Goal: Task Accomplishment & Management: Complete application form

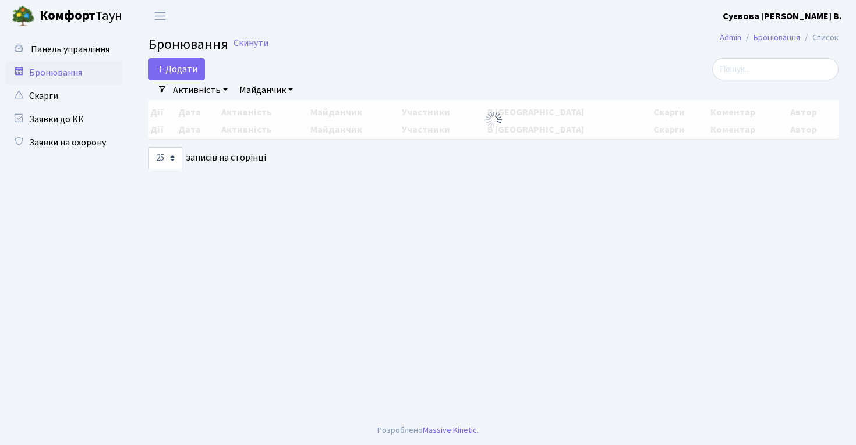
select select "25"
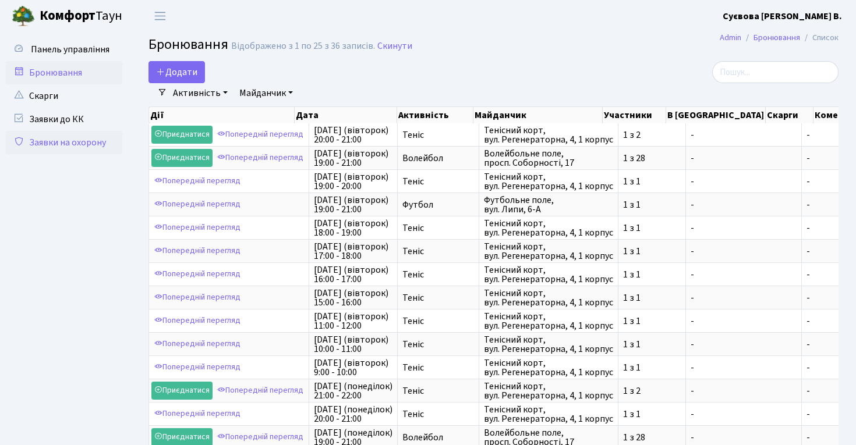
click at [96, 144] on link "Заявки на охорону" at bounding box center [64, 142] width 116 height 23
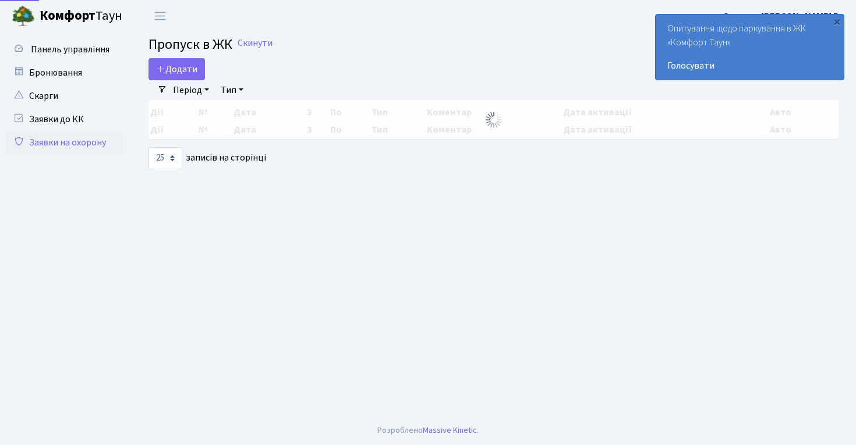
select select "25"
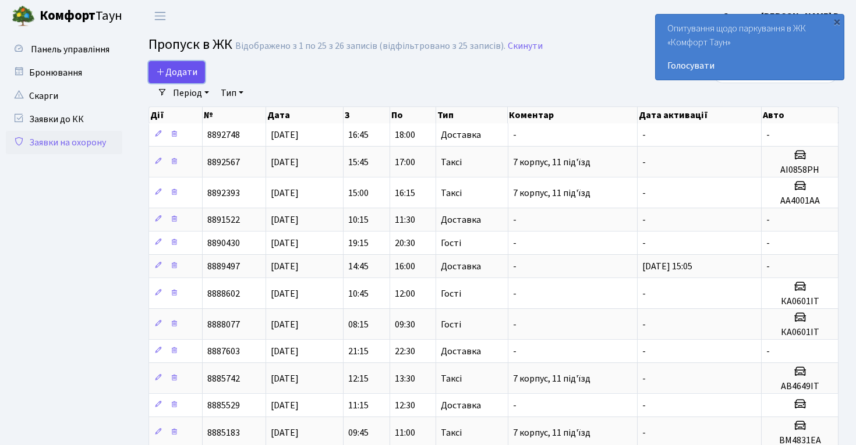
click at [193, 69] on span "Додати" at bounding box center [176, 72] width 41 height 13
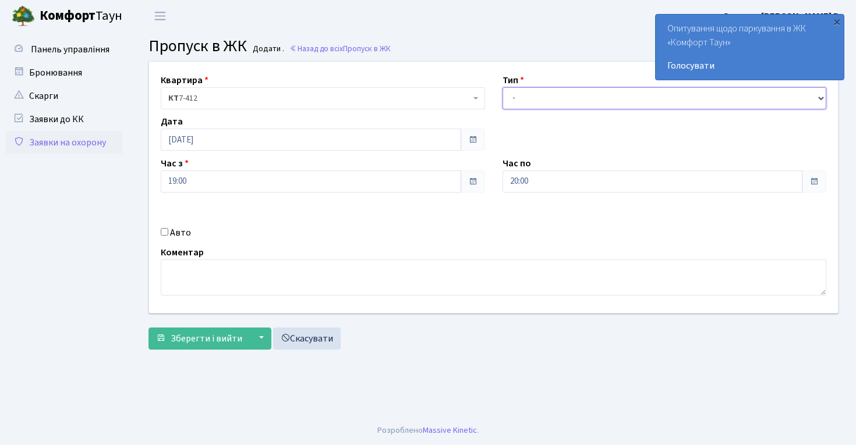
click at [581, 98] on select "- Доставка Таксі Гості Сервіс" at bounding box center [664, 98] width 324 height 22
select select "2"
click at [185, 247] on label "Коментар" at bounding box center [182, 253] width 43 height 14
click at [180, 233] on label "Авто" at bounding box center [180, 233] width 21 height 14
click at [168, 233] on input "Авто" at bounding box center [165, 232] width 8 height 8
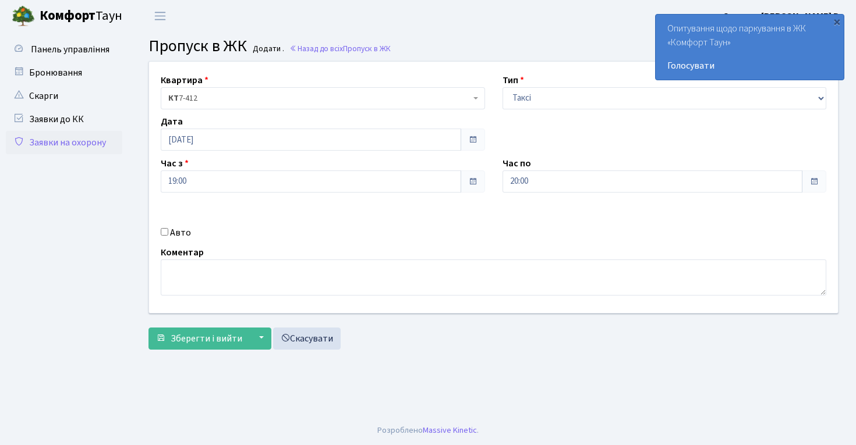
checkbox input "true"
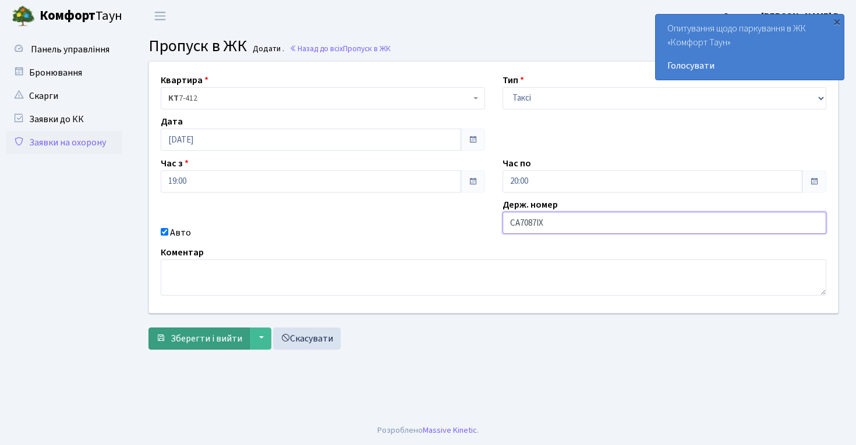
type input "СА7087ІХ"
click at [214, 341] on span "Зберегти і вийти" at bounding box center [207, 338] width 72 height 13
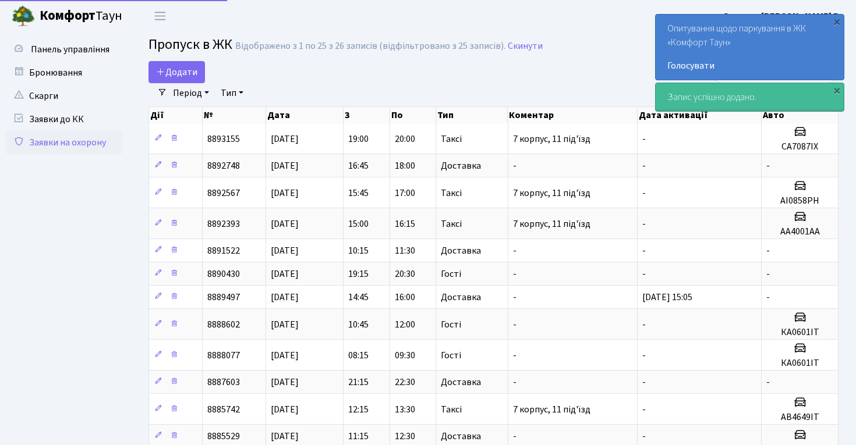
select select "25"
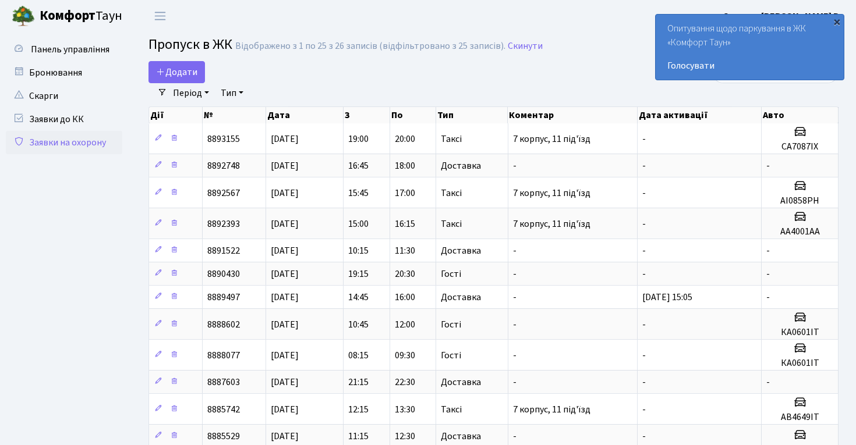
click at [836, 22] on div "×" at bounding box center [837, 22] width 12 height 12
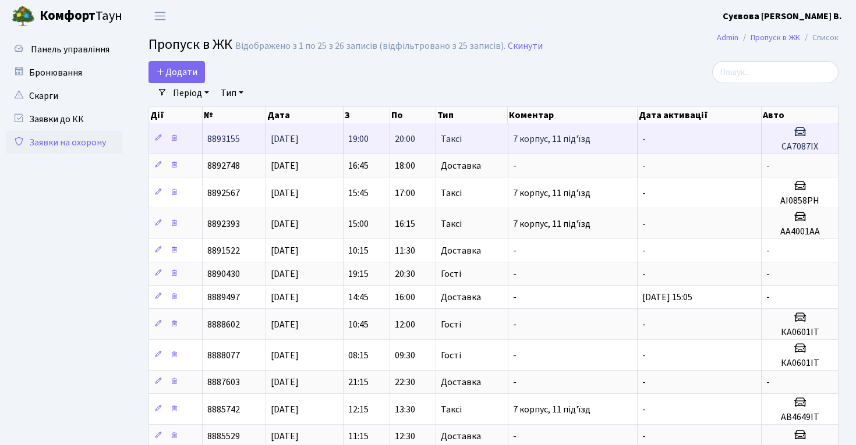
click at [554, 142] on span "7 корпус, 11 під'їзд" at bounding box center [551, 139] width 77 height 13
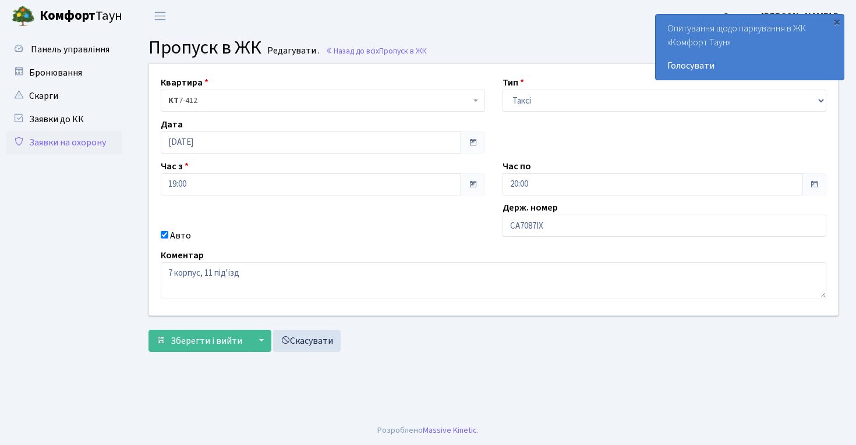
click at [77, 143] on link "Заявки на охорону" at bounding box center [64, 142] width 116 height 23
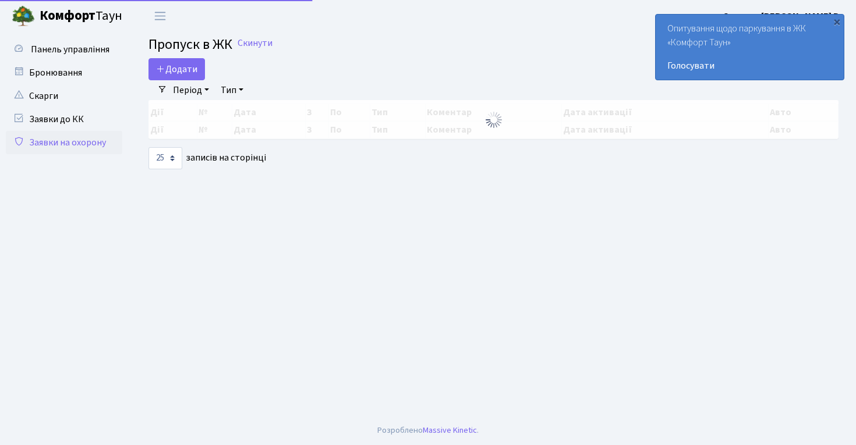
select select "25"
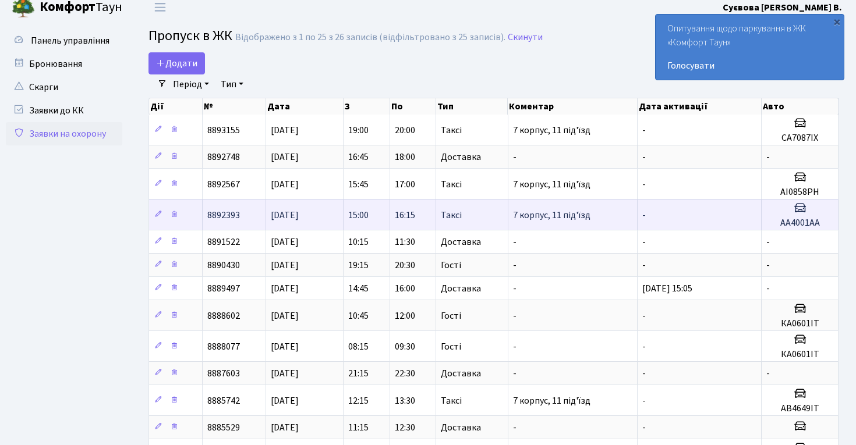
scroll to position [8, 0]
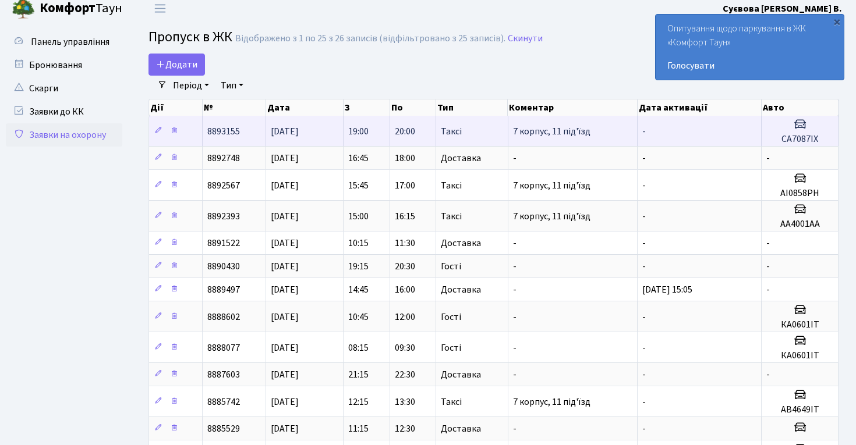
click at [232, 131] on span "8893155" at bounding box center [223, 131] width 33 height 13
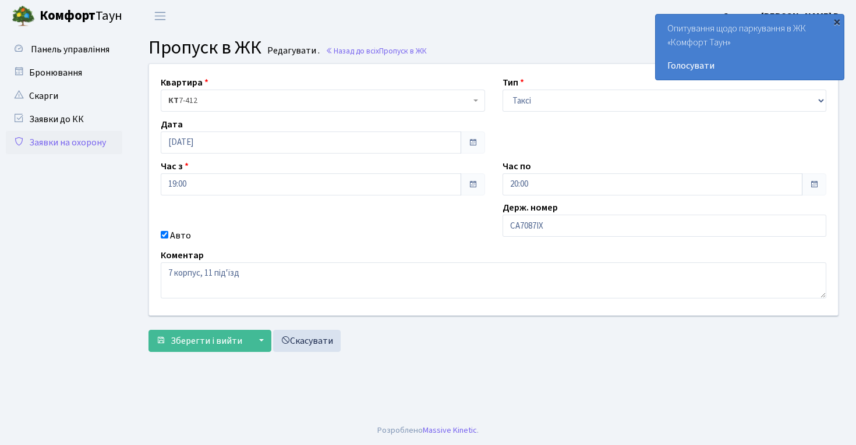
click at [840, 25] on div "×" at bounding box center [837, 22] width 12 height 12
